Goal: Transaction & Acquisition: Download file/media

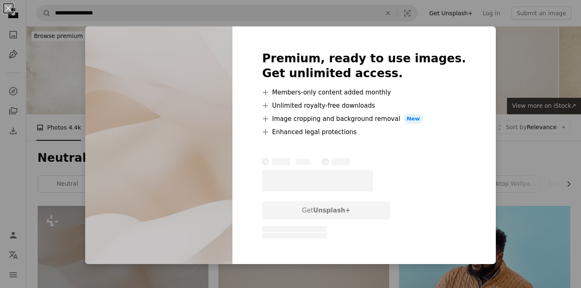
scroll to position [45, 0]
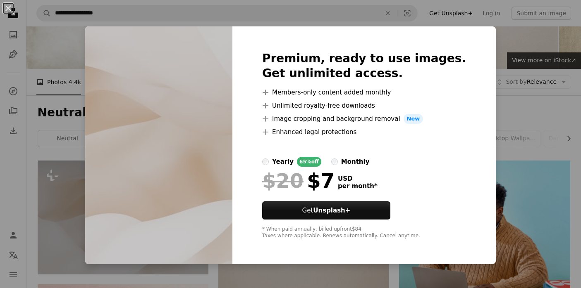
click at [505, 18] on div "An X shape Premium, ready to use images. Get unlimited access. A plus sign Memb…" at bounding box center [290, 144] width 581 height 288
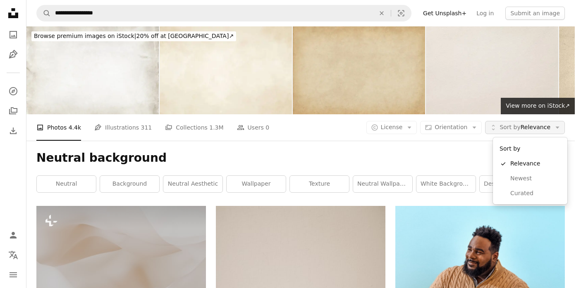
scroll to position [76, 0]
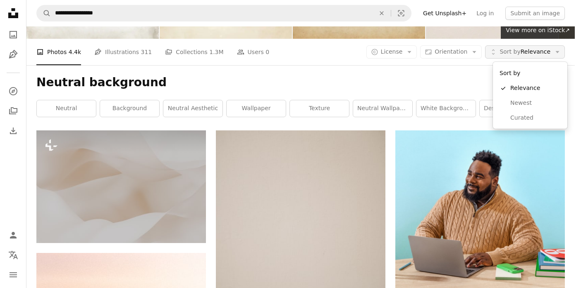
click at [537, 53] on span "Sort by Relevance" at bounding box center [524, 52] width 51 height 8
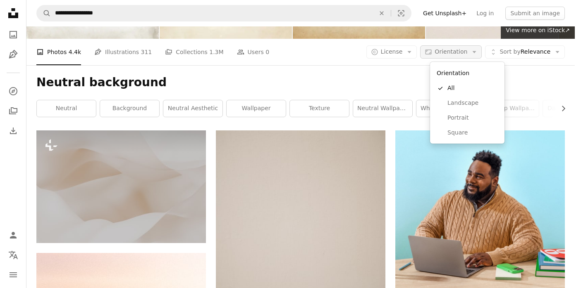
scroll to position [0, 0]
click at [475, 53] on button "Aspect ratio Orientation Arrow down" at bounding box center [451, 51] width 62 height 13
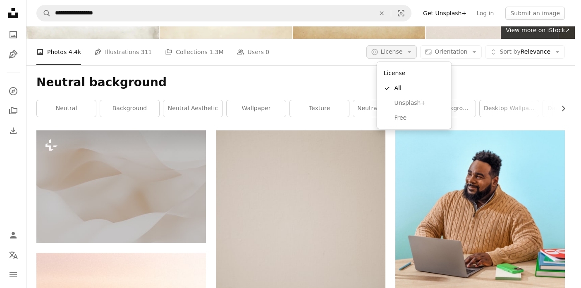
click at [414, 54] on button "A copyright icon © License Arrow down" at bounding box center [391, 51] width 51 height 13
click at [391, 116] on link "Free" at bounding box center [414, 118] width 68 height 15
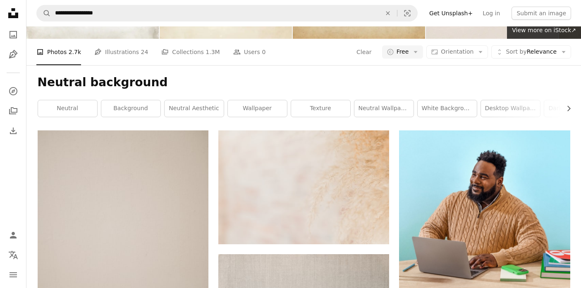
scroll to position [969, 0]
